Goal: Task Accomplishment & Management: Manage account settings

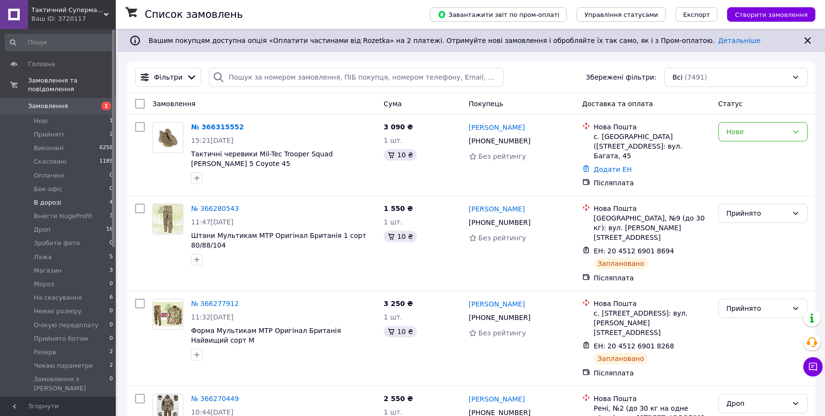
click at [93, 205] on li "В дорозі 4" at bounding box center [59, 203] width 119 height 14
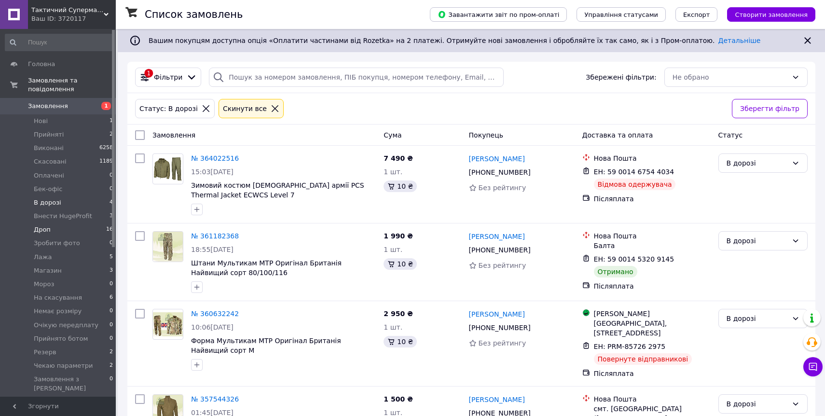
click at [93, 224] on li "Дроп 16" at bounding box center [59, 230] width 119 height 14
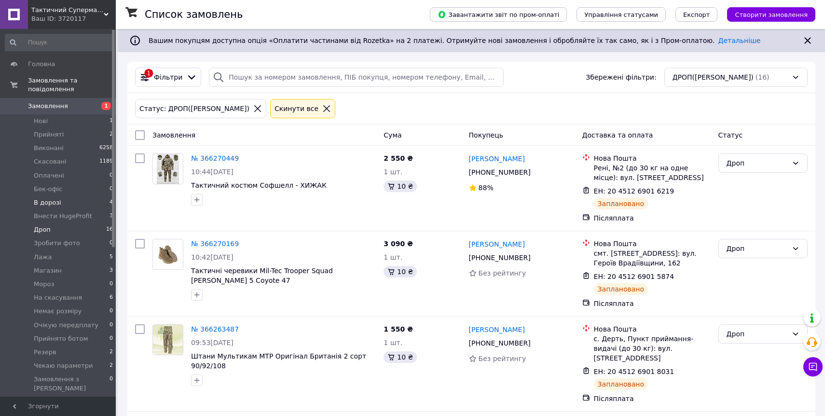
click at [96, 200] on li "В дорозі 4" at bounding box center [59, 203] width 119 height 14
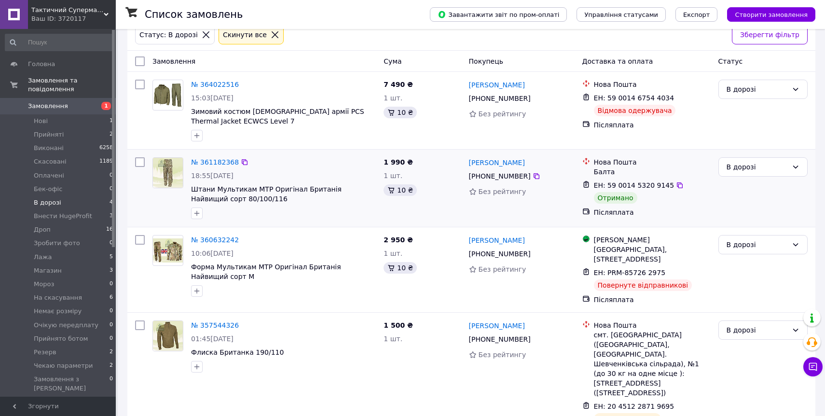
scroll to position [86, 0]
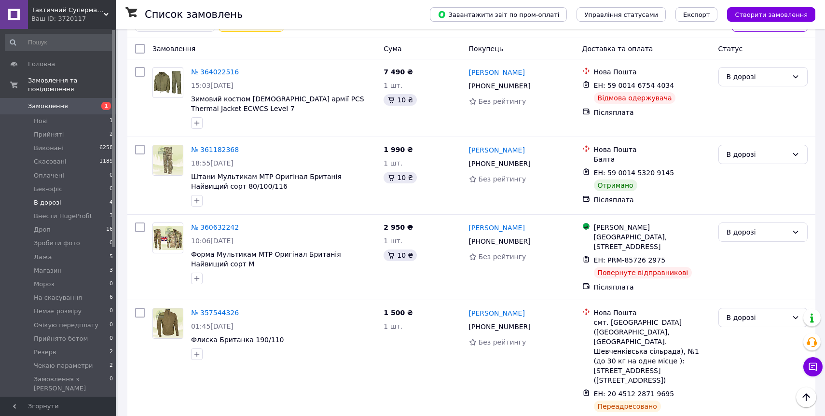
click at [89, 208] on li "В дорозі 4" at bounding box center [59, 203] width 119 height 14
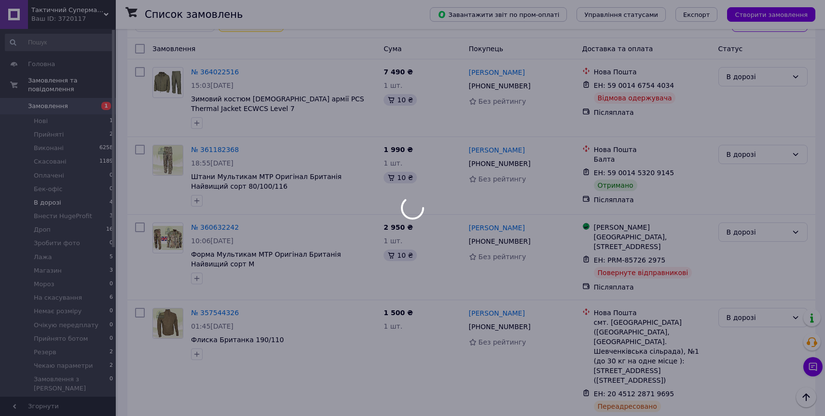
scroll to position [0, 0]
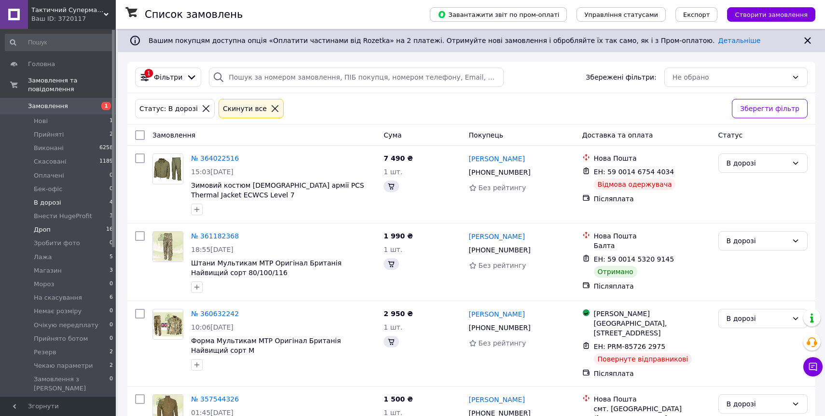
click at [90, 231] on li "Дроп 16" at bounding box center [59, 230] width 119 height 14
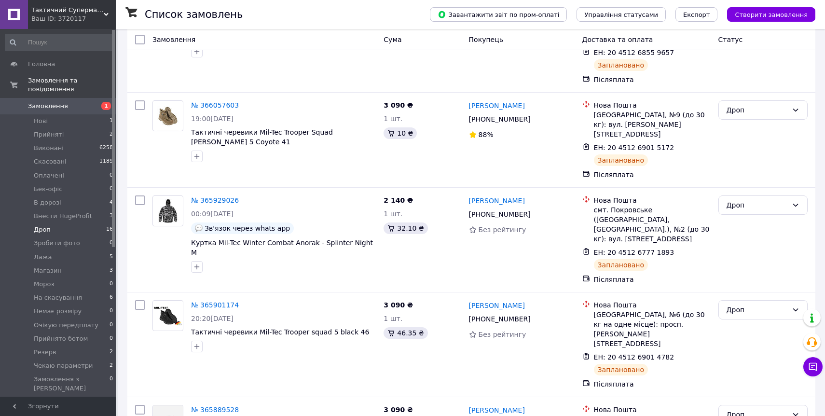
scroll to position [1169, 0]
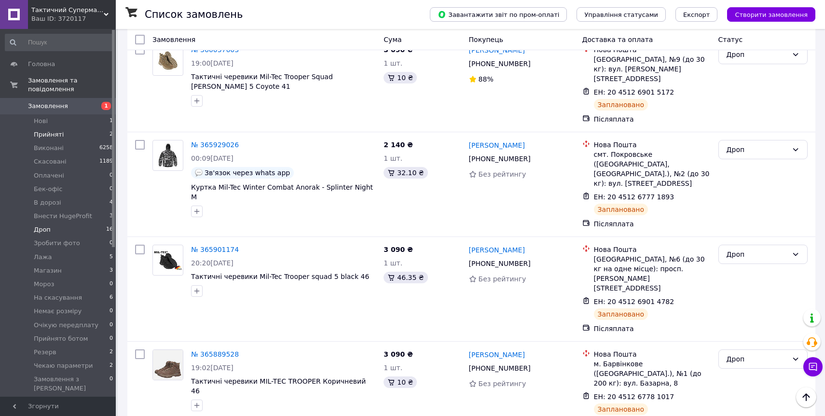
click at [101, 139] on li "Прийняті 2" at bounding box center [59, 135] width 119 height 14
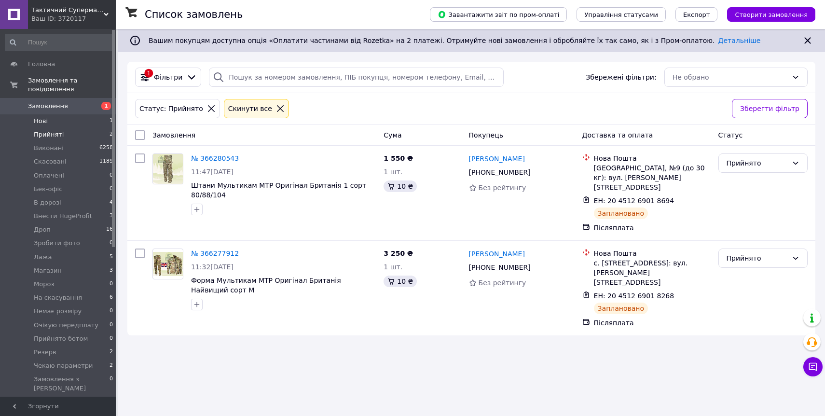
click at [87, 122] on li "Нові 1" at bounding box center [59, 121] width 119 height 14
